Goal: Task Accomplishment & Management: Manage account settings

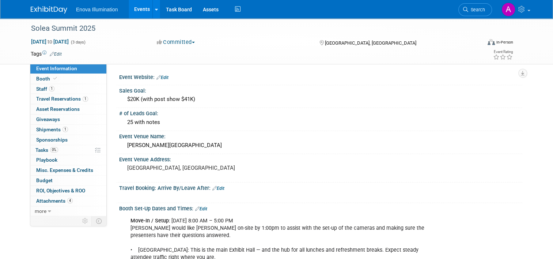
click at [40, 9] on img at bounding box center [49, 9] width 37 height 7
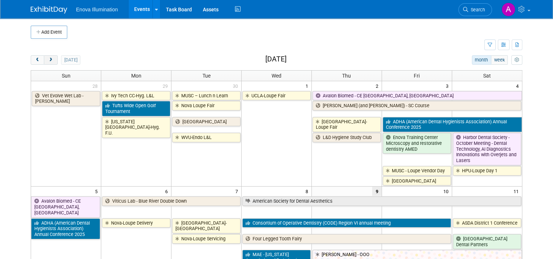
click at [48, 59] on span "next" at bounding box center [50, 60] width 5 height 5
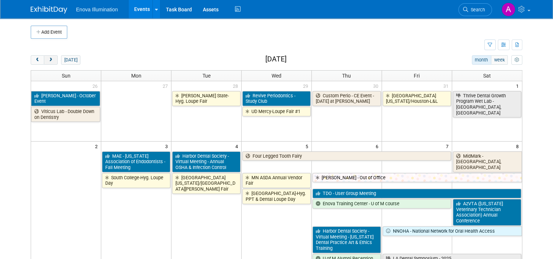
click at [48, 59] on span "next" at bounding box center [50, 60] width 5 height 5
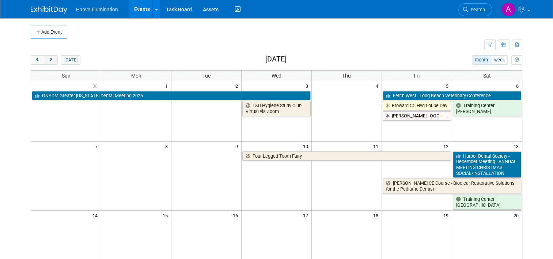
click at [48, 59] on span "next" at bounding box center [50, 60] width 5 height 5
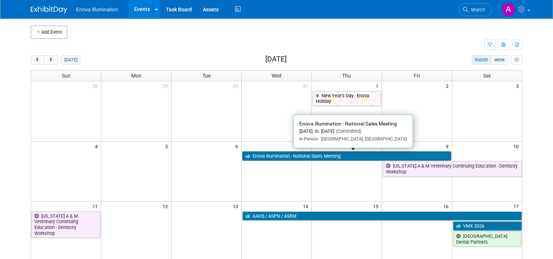
click at [306, 154] on link "Enova Illumination - National Sales Meeting" at bounding box center [346, 155] width 209 height 9
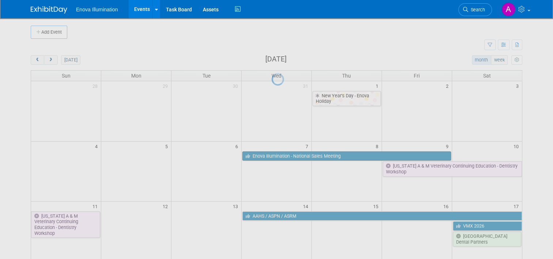
click at [282, 154] on div at bounding box center [276, 129] width 10 height 259
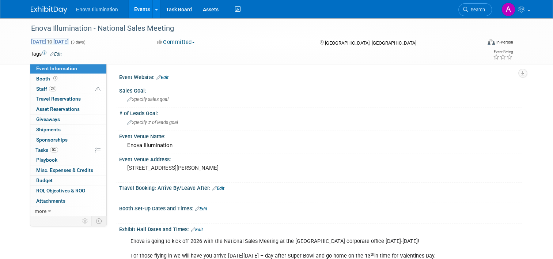
click at [44, 41] on span "[DATE] to [DATE]" at bounding box center [50, 41] width 38 height 7
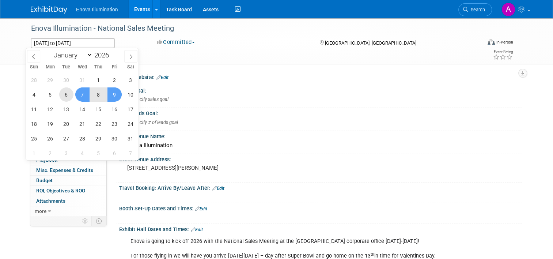
click at [66, 96] on span "6" at bounding box center [66, 94] width 14 height 14
type input "[DATE]"
click at [99, 94] on span "8" at bounding box center [98, 94] width 14 height 14
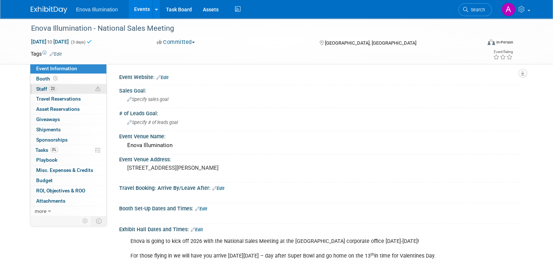
click at [81, 89] on link "23 Staff 23" at bounding box center [68, 89] width 76 height 10
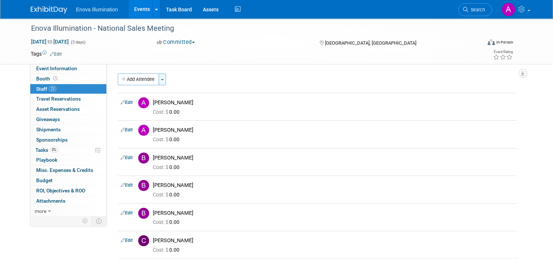
click at [159, 78] on button "Toggle Dropdown" at bounding box center [162, 79] width 7 height 12
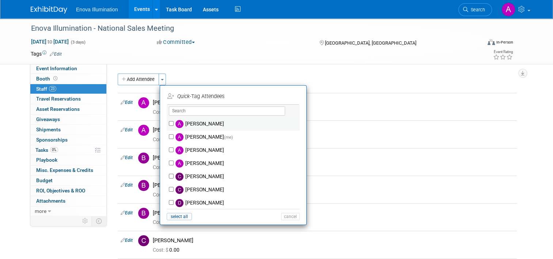
click at [167, 121] on div "[PERSON_NAME]" at bounding box center [233, 123] width 133 height 13
click at [169, 123] on input "[PERSON_NAME]" at bounding box center [171, 123] width 5 height 5
checkbox input "true"
click at [283, 95] on button "Apply" at bounding box center [287, 96] width 22 height 11
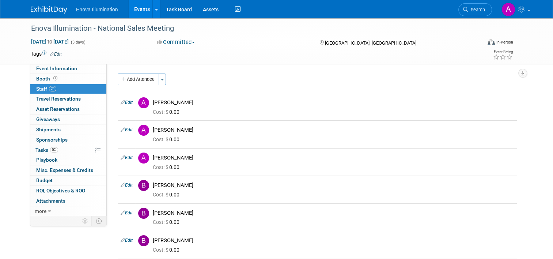
click at [31, 9] on img at bounding box center [49, 9] width 37 height 7
